Goal: Information Seeking & Learning: Learn about a topic

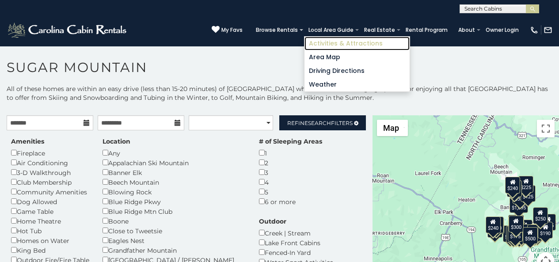
click at [347, 38] on link "Activities & Attractions" at bounding box center [356, 44] width 105 height 14
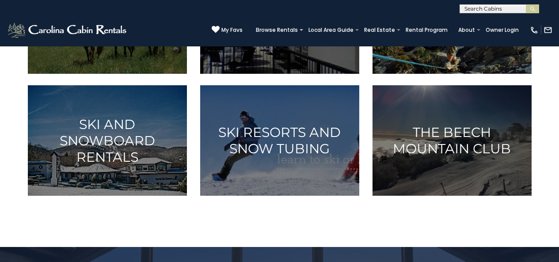
scroll to position [343, 0]
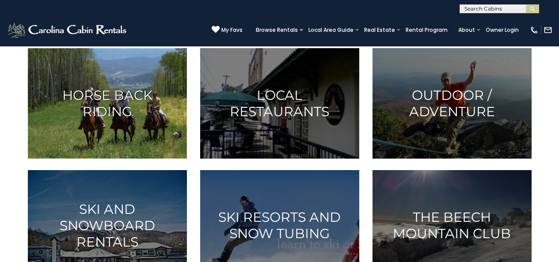
click at [120, 159] on img at bounding box center [107, 103] width 159 height 110
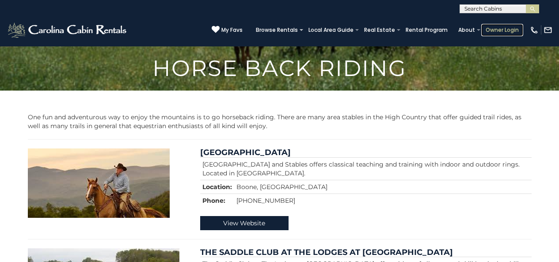
click at [494, 25] on link "Owner Login" at bounding box center [502, 30] width 42 height 12
